Goal: Task Accomplishment & Management: Use online tool/utility

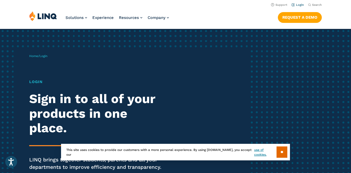
click at [302, 4] on link "Login" at bounding box center [298, 4] width 12 height 3
click at [284, 147] on input "**" at bounding box center [282, 152] width 11 height 11
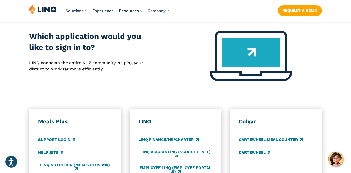
scroll to position [221, 0]
